Goal: Register for event/course

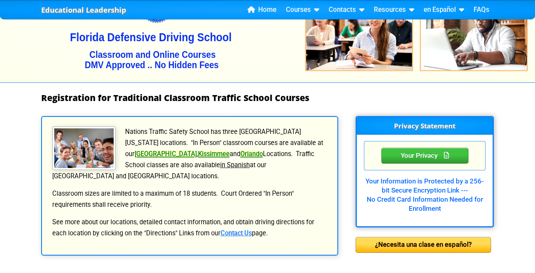
select select
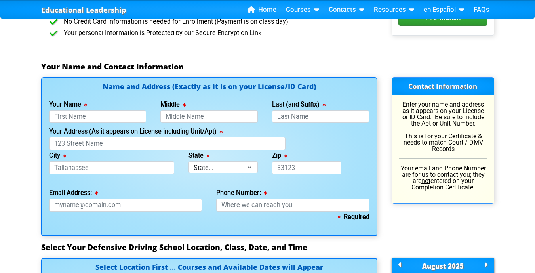
scroll to position [511, 0]
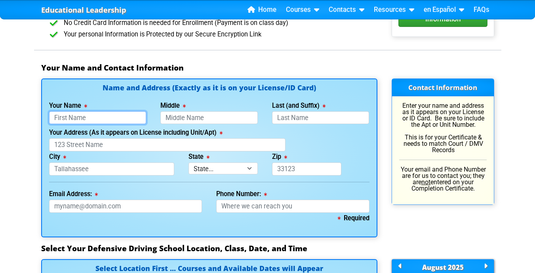
click at [129, 117] on input "Your Name" at bounding box center [97, 117] width 97 height 13
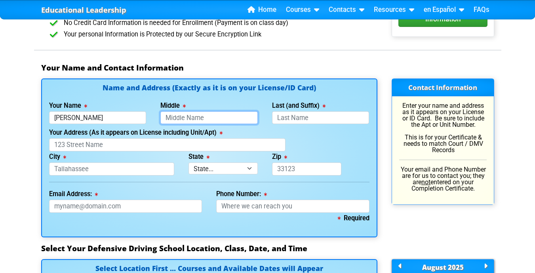
click at [218, 118] on input "Middle" at bounding box center [208, 117] width 97 height 13
type input "[PERSON_NAME]"
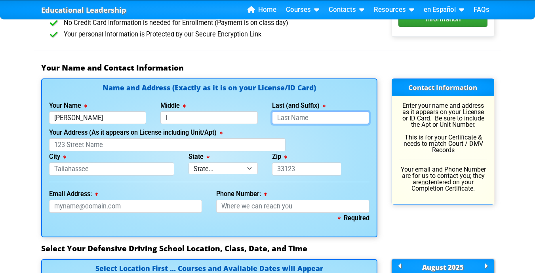
click at [314, 119] on input "Last (and Suffix)" at bounding box center [320, 117] width 97 height 13
type input "L"
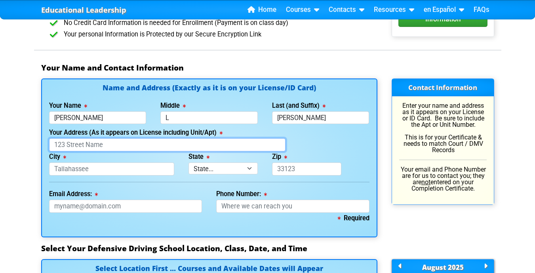
click at [108, 147] on input "Your Address (As it appears on License including Unit/Apt)" at bounding box center [167, 144] width 237 height 13
type input "[PERSON_NAME]"
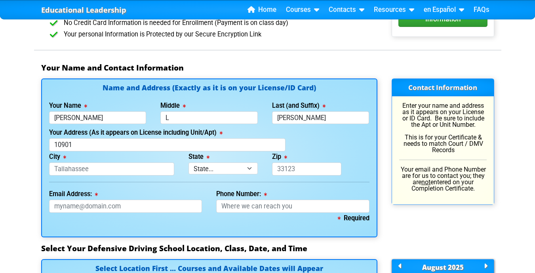
click at [269, 3] on li "Home" at bounding box center [262, 9] width 38 height 15
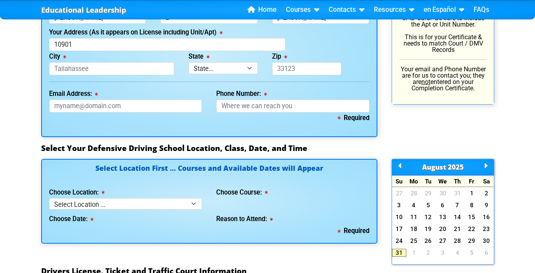
scroll to position [609, 0]
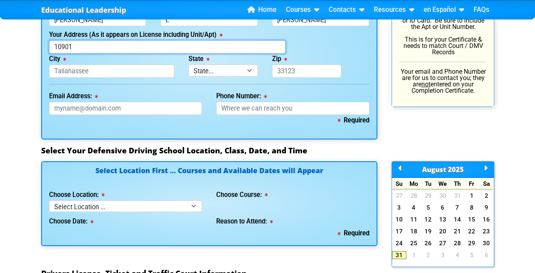
click at [137, 48] on input "10901" at bounding box center [167, 46] width 237 height 13
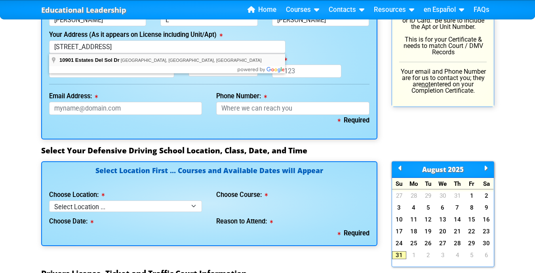
type input "[STREET_ADDRESS]"
type input "Riverview"
select select "{"fullName":"[US_STATE]","abbreviation":"FL","uniqueId":"1d559909-6cf0-4a4d-848…"
type input "33579"
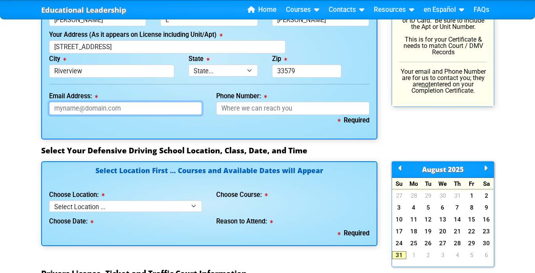
click at [150, 110] on input "Email Address:" at bounding box center [125, 108] width 153 height 13
type input "[EMAIL_ADDRESS][DOMAIN_NAME]"
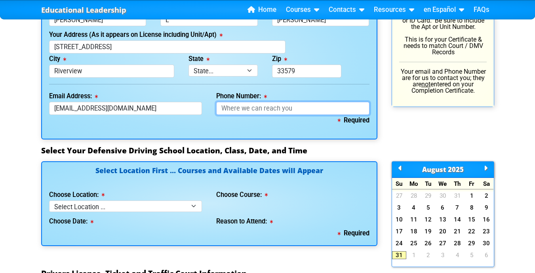
click at [305, 107] on input "Phone Number:" at bounding box center [292, 108] width 153 height 13
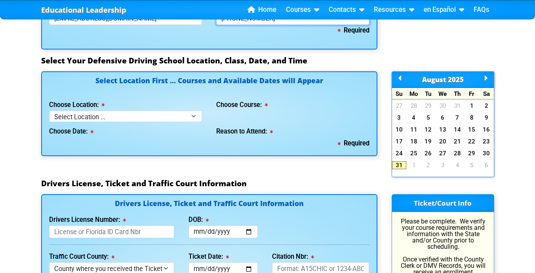
scroll to position [708, 0]
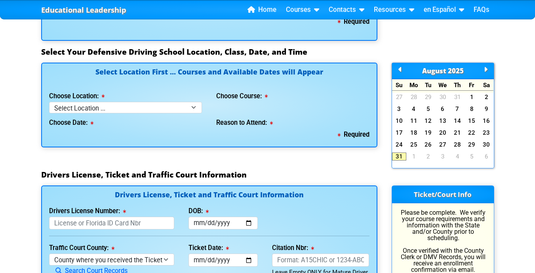
type input "[PHONE_NUMBER]"
click at [197, 110] on select "Select Location ... Tampa Orlando Kissimmee [GEOGRAPHIC_DATA] - en español [GEO…" at bounding box center [125, 107] width 153 height 11
click at [49, 102] on select "Select Location ... Tampa Orlando Kissimmee [GEOGRAPHIC_DATA] - en español [GEO…" at bounding box center [125, 107] width 153 height 11
click at [196, 108] on select "Select Location ... Tampa Orlando Kissimmee [GEOGRAPHIC_DATA] - en español [GEO…" at bounding box center [125, 107] width 153 height 11
select select "2"
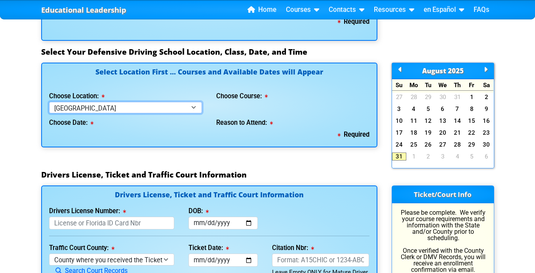
click at [49, 102] on select "Select Location ... Tampa Orlando Kissimmee [GEOGRAPHIC_DATA] - en español [GEO…" at bounding box center [125, 107] width 153 height 11
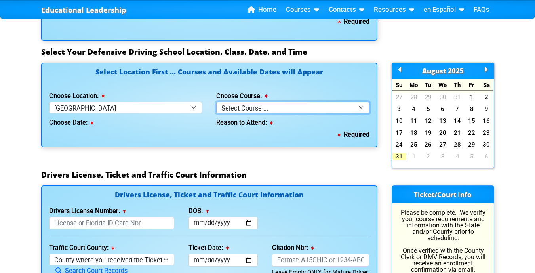
click at [359, 112] on select "Select Course ... 4 Hour BDI Class (Basic Course & TCAC) 4 Hour Under 25 Class …" at bounding box center [292, 107] width 153 height 11
select select "1"
click at [216, 102] on select "Select Course ... 4 Hour BDI Class (Basic Course & TCAC) 4 Hour Under 25 Class …" at bounding box center [292, 107] width 153 height 11
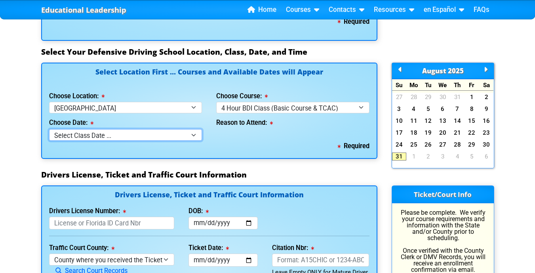
click at [200, 139] on select "Select Class Date ... [DATE] -- Registration Closed @ 4:00pm [DATE] -- ([DATE] …" at bounding box center [125, 134] width 153 height 11
select select "[DATE], 8"
click at [49, 129] on select "Select Class Date ... [DATE] -- Registration Closed @ 4:00pm [DATE] -- ([DATE] …" at bounding box center [125, 134] width 153 height 11
select select
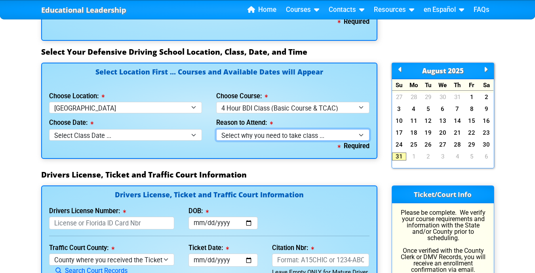
click at [361, 137] on select "Select why you need to take class ... Class Full - Please select another date o…" at bounding box center [292, 134] width 153 height 11
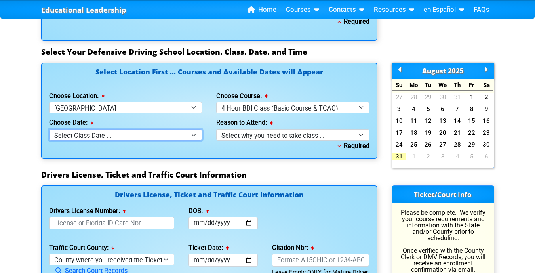
click at [196, 133] on select "Select Class Date ... [DATE] -- Registration Closed @ 4:00pm [DATE] -- ([DATE] …" at bounding box center [125, 134] width 153 height 11
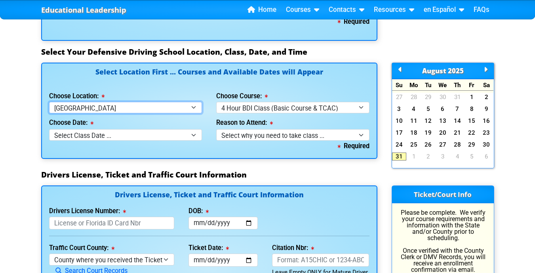
click at [198, 108] on select "Select Location ... Tampa Orlando Kissimmee [GEOGRAPHIC_DATA] - en español [GEO…" at bounding box center [125, 107] width 153 height 11
select select "8"
click at [49, 102] on select "Select Location ... Tampa Orlando Kissimmee [GEOGRAPHIC_DATA] - en español [GEO…" at bounding box center [125, 107] width 153 height 11
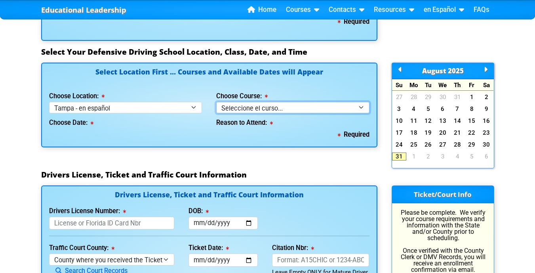
click at [362, 106] on select "Seleccione el curso... Clase de BDI de 4 horas (Curso básico y TCAC) Clase de 4…" at bounding box center [292, 107] width 153 height 11
select select "1"
click at [216, 102] on select "Seleccione el curso... Clase de BDI de 4 horas (Curso básico y TCAC) Clase de 4…" at bounding box center [292, 107] width 153 height 11
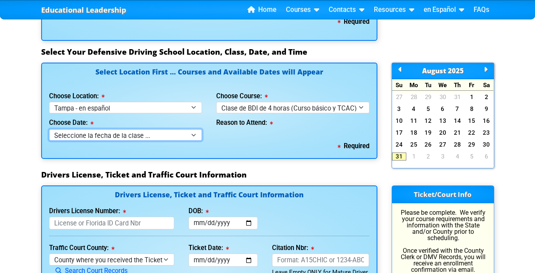
click at [195, 134] on select "Seleccione la fecha de la clase ... 20 [PERSON_NAME] -- Inscripción cerrada)" at bounding box center [125, 134] width 153 height 11
click at [230, 143] on div "Required" at bounding box center [209, 146] width 320 height 11
click at [288, 142] on div "Required" at bounding box center [209, 146] width 320 height 11
click at [193, 135] on select "Seleccione la fecha de la clase ... 20 [PERSON_NAME] -- Inscripción cerrada)" at bounding box center [125, 134] width 153 height 11
select select "[DATE], 4"
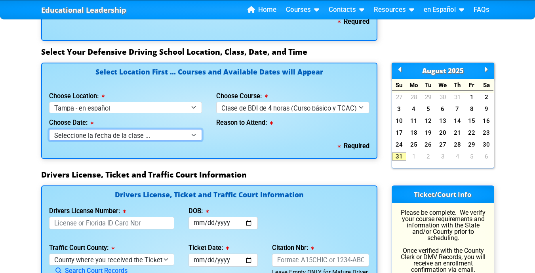
click at [49, 129] on select "Seleccione la fecha de la clase ... 20 [PERSON_NAME] -- Inscripción cerrada)" at bounding box center [125, 134] width 153 height 11
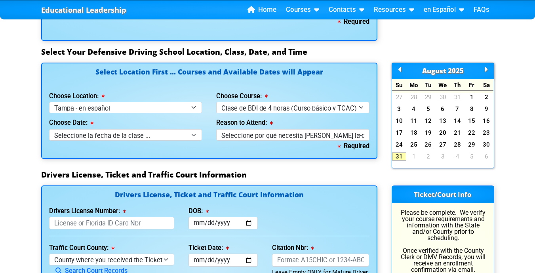
click at [361, 141] on p "Required" at bounding box center [353, 146] width 32 height 11
click at [361, 133] on select "Seleccione por qué necesita [PERSON_NAME] la clase ... Clase llena - Por favor …" at bounding box center [292, 134] width 153 height 11
select select
click at [216, 129] on select "Seleccione por qué necesita [PERSON_NAME] la clase ... Clase llena - Por favor …" at bounding box center [292, 134] width 153 height 11
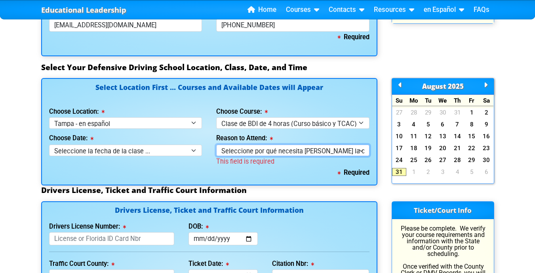
scroll to position [694, 0]
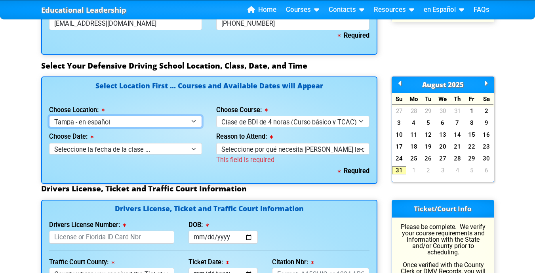
click at [190, 120] on select "Select Location ... Tampa Orlando Kissimmee [GEOGRAPHIC_DATA] - en español [GEO…" at bounding box center [125, 121] width 153 height 11
select select "2"
click at [49, 116] on select "Select Location ... Tampa Orlando Kissimmee [GEOGRAPHIC_DATA] - en español [GEO…" at bounding box center [125, 121] width 153 height 11
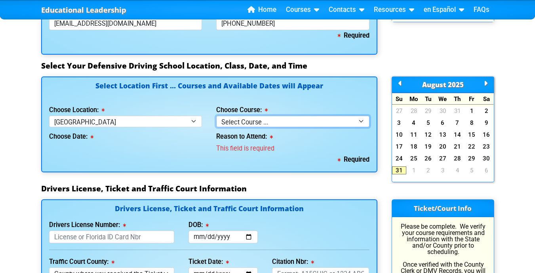
click at [364, 126] on select "Select Course ... 4 Hour BDI Class (Basic Course & TCAC) 4 Hour Under 25 Class …" at bounding box center [292, 121] width 153 height 11
select select "1"
click at [216, 116] on select "Select Course ... 4 Hour BDI Class (Basic Course & TCAC) 4 Hour Under 25 Class …" at bounding box center [292, 121] width 153 height 11
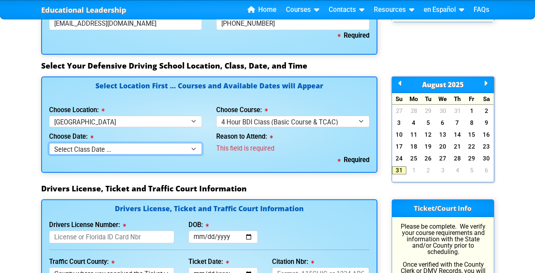
click at [192, 150] on select "Select Class Date ... [DATE] -- Registration Closed @ 4:00pm [DATE] -- ([DATE] …" at bounding box center [125, 148] width 153 height 11
select select "[DATE], 4"
click at [49, 143] on select "Select Class Date ... [DATE] -- Registration Closed @ 4:00pm [DATE] -- ([DATE] …" at bounding box center [125, 148] width 153 height 11
select select
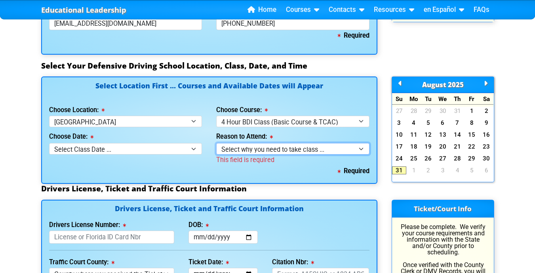
click at [364, 154] on select "Select why you need to take class ... Election for Traffic Ticket (No Points) C…" at bounding box center [292, 148] width 153 height 11
click at [315, 177] on div "Required" at bounding box center [209, 170] width 320 height 11
click at [485, 84] on icon at bounding box center [486, 83] width 4 height 0
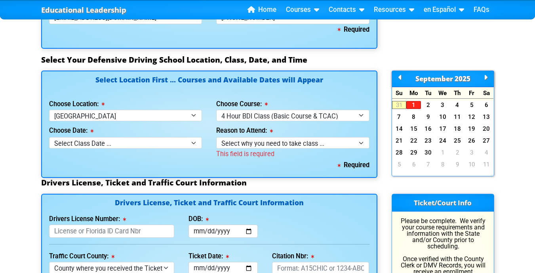
scroll to position [699, 0]
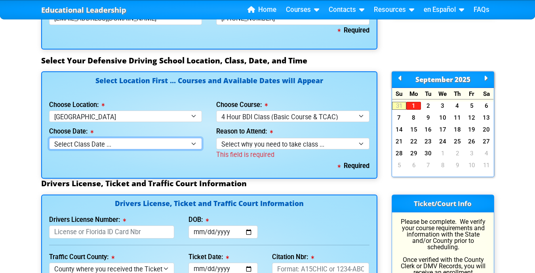
click at [197, 142] on select "Select Class Date ... [DATE] -- Registration Closed @ 4:00pm [DATE] -- ([DATE] …" at bounding box center [125, 143] width 153 height 11
click at [490, 105] on link "6" at bounding box center [486, 106] width 15 height 8
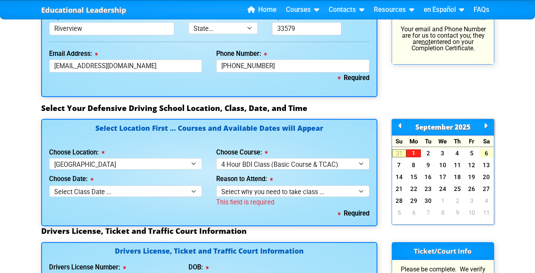
scroll to position [652, 0]
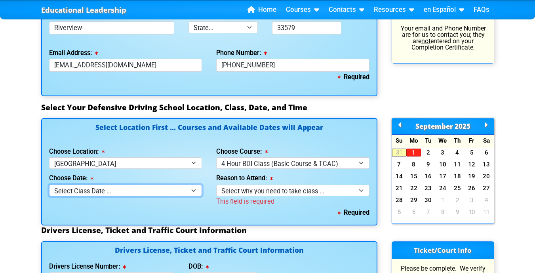
click at [198, 190] on select "Select Class Date ... [DATE] -- Registration Closed @ 4:00pm [DATE] -- ([DATE] …" at bounding box center [125, 189] width 153 height 11
select select
click at [49, 184] on select "Select Class Date ... [DATE] -- Registration Closed @ 4:00pm [DATE] -- ([DATE] …" at bounding box center [125, 189] width 153 height 11
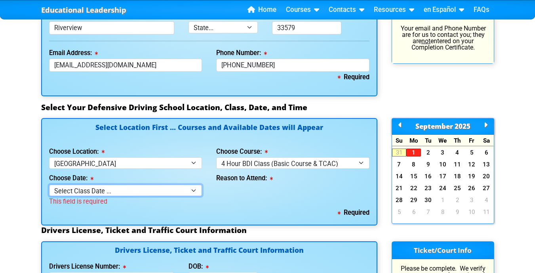
click at [174, 196] on select "Select Class Date ... [DATE] -- Registration Closed @ 4:00pm [DATE] -- ([DATE] …" at bounding box center [125, 189] width 153 height 11
click at [49, 184] on select "Select Class Date ... [DATE] -- Registration Closed @ 4:00pm [DATE] -- ([DATE] …" at bounding box center [125, 189] width 153 height 11
click at [199, 193] on select "Select Class Date ... [DATE] -- Registration Closed @ 4:00pm [DATE] -- ([DATE] …" at bounding box center [125, 189] width 153 height 11
click at [49, 184] on select "Select Class Date ... [DATE] -- Registration Closed @ 4:00pm [DATE] -- ([DATE] …" at bounding box center [125, 189] width 153 height 11
click at [201, 194] on select "Select Class Date ... [DATE] -- Registration Closed @ 4:00pm [DATE] -- ([DATE] …" at bounding box center [125, 189] width 153 height 11
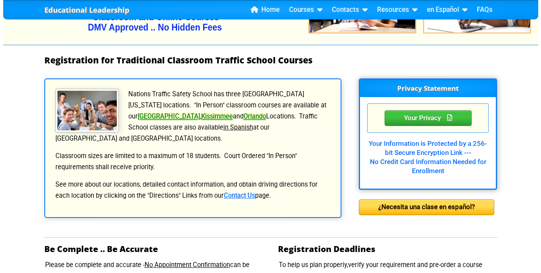
scroll to position [88, 0]
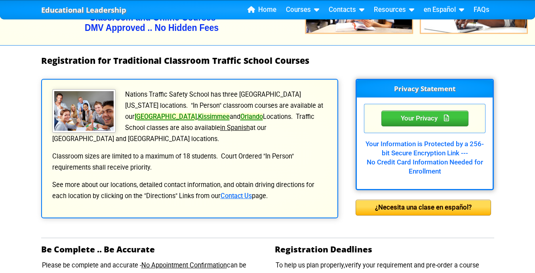
click at [197, 113] on link "[GEOGRAPHIC_DATA]" at bounding box center [166, 117] width 62 height 8
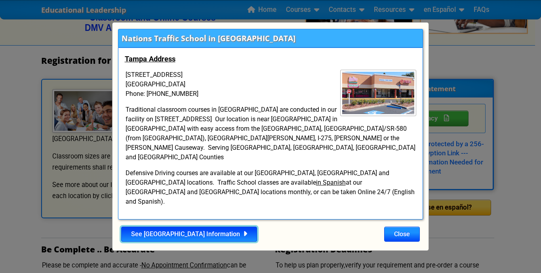
click at [202, 230] on link "See [GEOGRAPHIC_DATA] Information" at bounding box center [189, 233] width 136 height 15
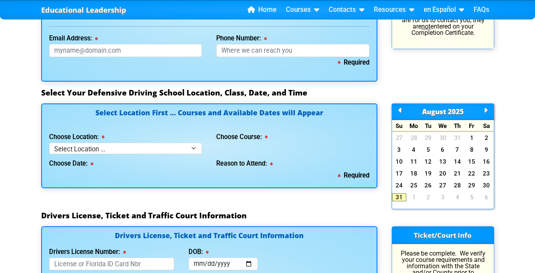
scroll to position [667, 0]
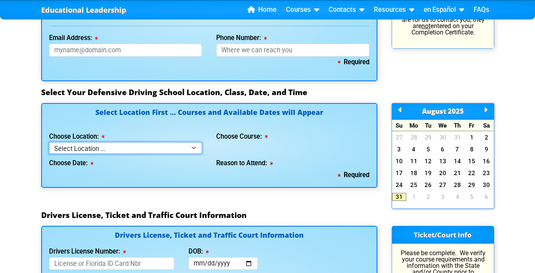
click at [195, 149] on select "Select Location ... Tampa Orlando Kissimmee [GEOGRAPHIC_DATA] - en español [GEO…" at bounding box center [125, 147] width 153 height 11
click at [198, 150] on select "Select Location ... Tampa Orlando Kissimmee [GEOGRAPHIC_DATA] - en español [GEO…" at bounding box center [125, 147] width 153 height 11
select select "2"
click at [49, 142] on select "Select Location ... Tampa Orlando Kissimmee [GEOGRAPHIC_DATA] - en español [GEO…" at bounding box center [125, 147] width 153 height 11
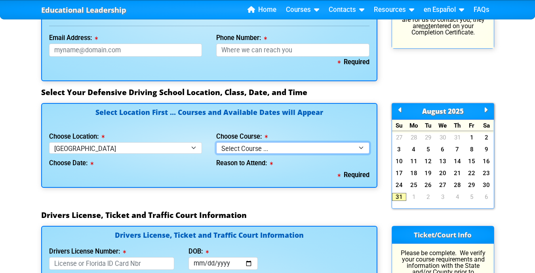
click at [365, 148] on select "Select Course ... 4 Hour BDI Class (Basic Course & TCAC) 4 Hour Under 25 Class …" at bounding box center [292, 147] width 153 height 11
select select "1"
click at [216, 142] on select "Select Course ... 4 Hour BDI Class (Basic Course & TCAC) 4 Hour Under 25 Class …" at bounding box center [292, 147] width 153 height 11
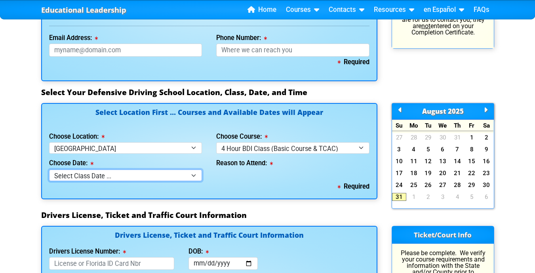
click at [195, 175] on select "Select Class Date ... [DATE] -- Registration Closed @ 4:00pm [DATE] -- ([DATE] …" at bounding box center [125, 174] width 153 height 11
select select "[DATE], 4"
click at [49, 169] on select "Select Class Date ... [DATE] -- Registration Closed @ 4:00pm [DATE] -- ([DATE] …" at bounding box center [125, 174] width 153 height 11
select select
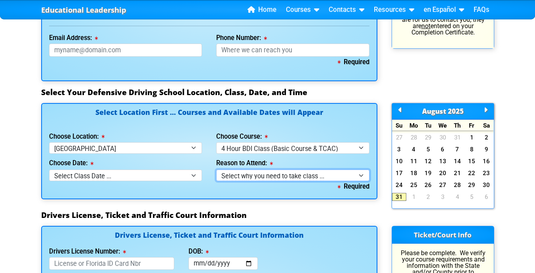
click at [360, 181] on select "Select why you need to take class ... Election for Traffic Ticket (No Points) C…" at bounding box center [292, 174] width 153 height 11
click at [346, 222] on div "Drivers License, Ticket and Traffic Court Information" at bounding box center [267, 217] width 467 height 15
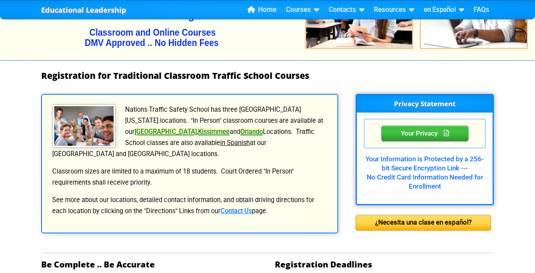
scroll to position [77, 0]
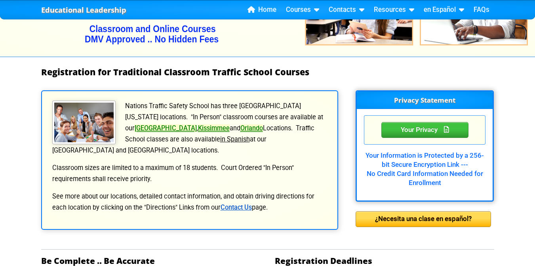
click at [243, 203] on link "Contact Us" at bounding box center [235, 207] width 31 height 8
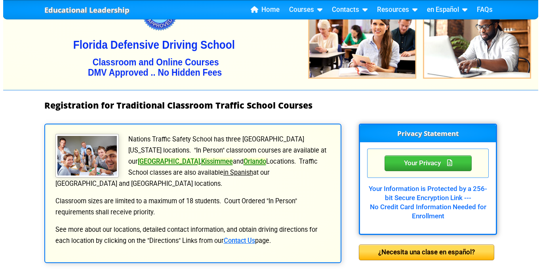
scroll to position [34, 0]
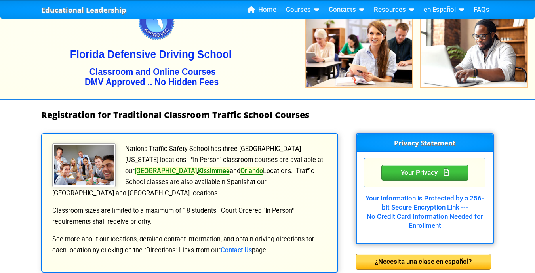
click at [197, 167] on link "[GEOGRAPHIC_DATA]" at bounding box center [166, 171] width 62 height 8
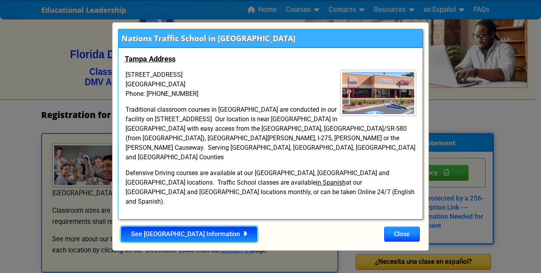
click at [240, 233] on icon at bounding box center [243, 233] width 7 height 0
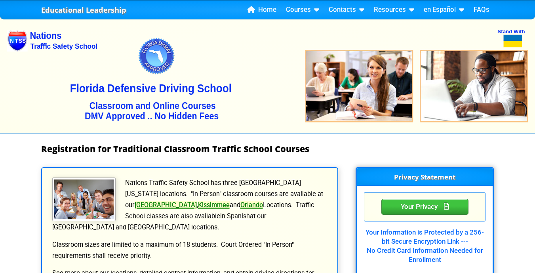
select select
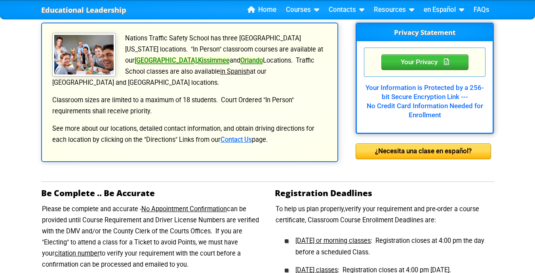
scroll to position [146, 0]
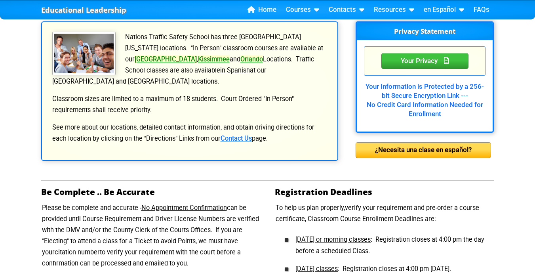
click at [248, 202] on div "Be Complete .. Be Accurate Please be complete and accurate - No Appointment Con…" at bounding box center [151, 259] width 234 height 144
click at [197, 55] on link "[GEOGRAPHIC_DATA]" at bounding box center [166, 59] width 62 height 8
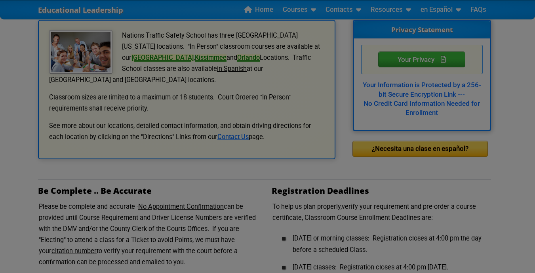
scroll to position [147, 0]
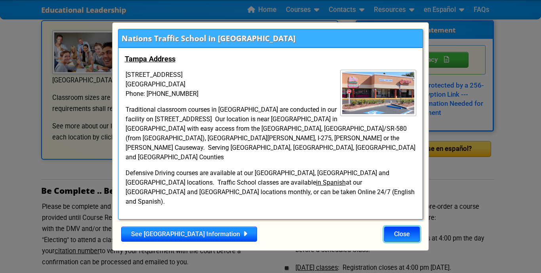
click at [399, 226] on button "Close" at bounding box center [402, 233] width 36 height 15
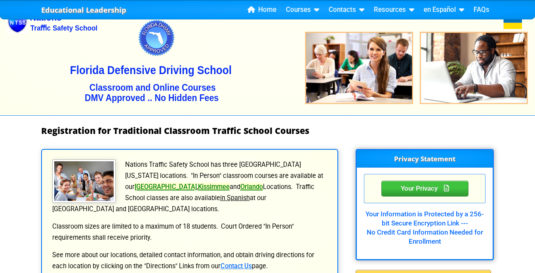
scroll to position [0, 0]
